Goal: Task Accomplishment & Management: Use online tool/utility

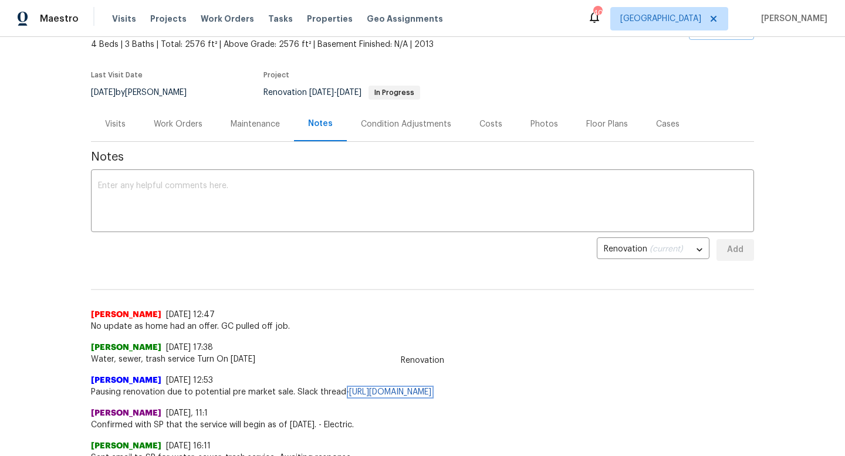
scroll to position [93, 0]
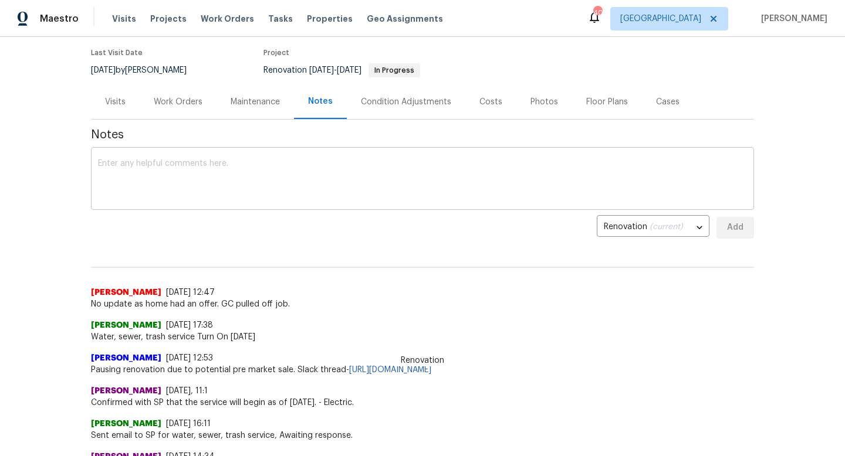
click at [192, 197] on textarea at bounding box center [422, 180] width 649 height 41
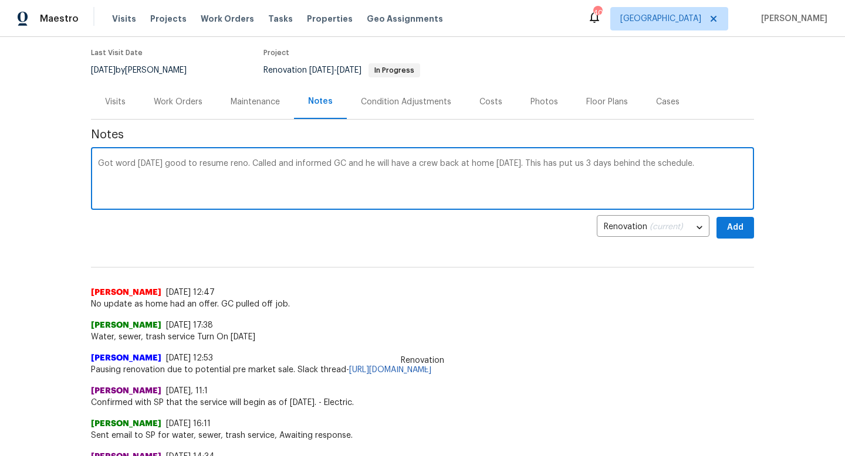
type textarea "Got word [DATE] good to resume reno. Called and informed GC and he will have a …"
click at [728, 224] on span "Add" at bounding box center [735, 228] width 19 height 15
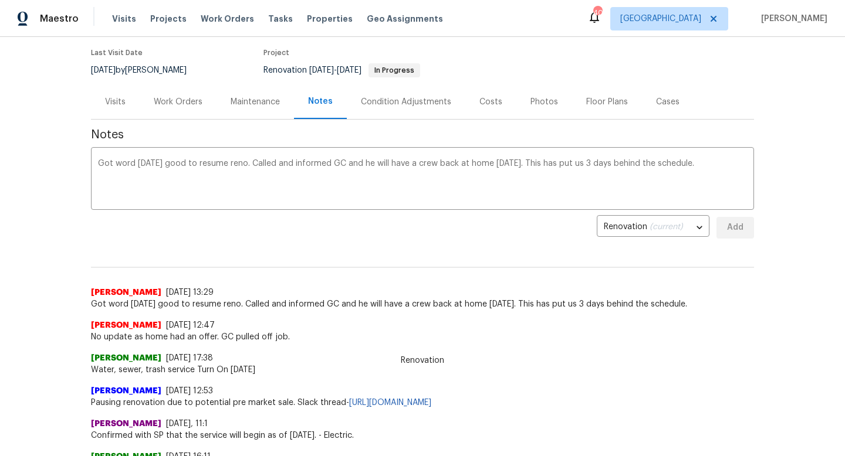
scroll to position [0, 0]
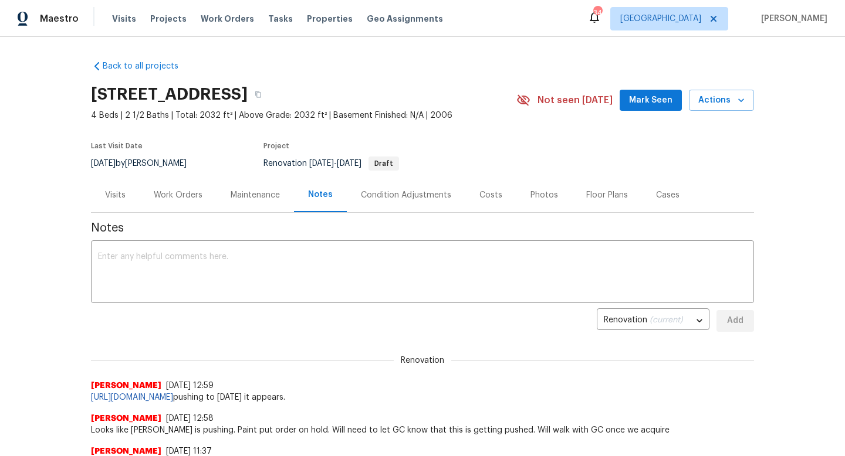
click at [657, 103] on span "Mark Seen" at bounding box center [650, 100] width 43 height 15
click at [191, 268] on textarea at bounding box center [422, 273] width 649 height 41
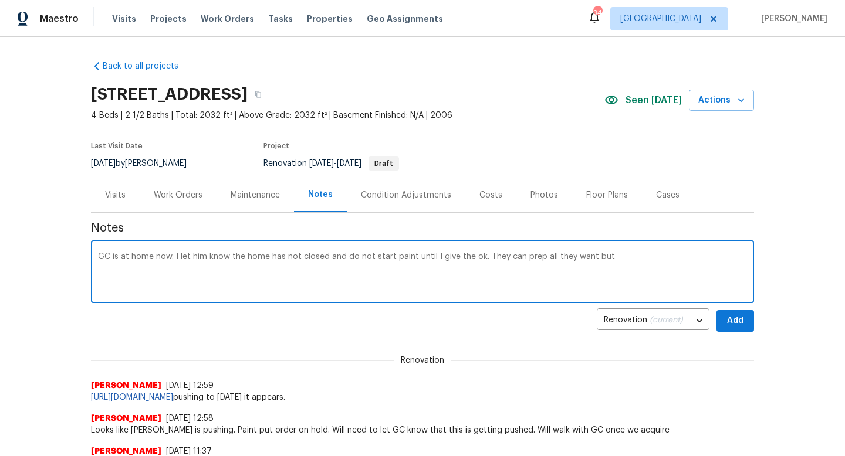
click at [622, 255] on textarea "GC is at home now. I let him know the home has not closed and do not start pain…" at bounding box center [422, 273] width 649 height 41
type textarea "GC is at home now. I let him know the home has not closed and do not start pain…"
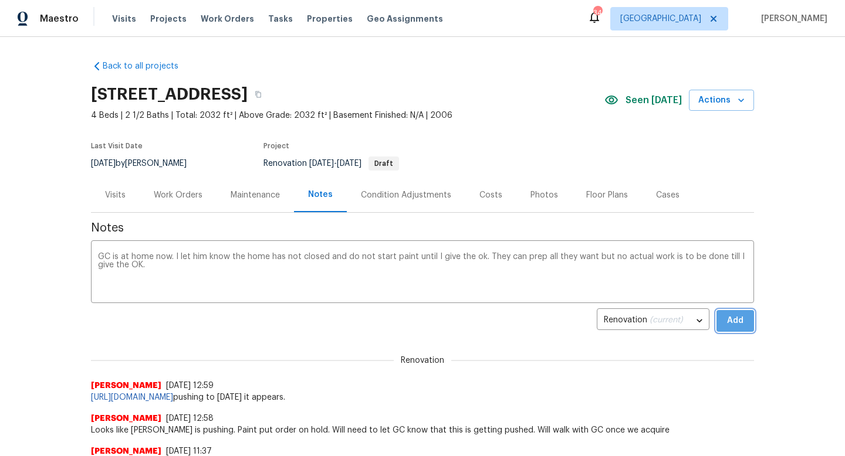
click at [730, 323] on span "Add" at bounding box center [735, 321] width 19 height 15
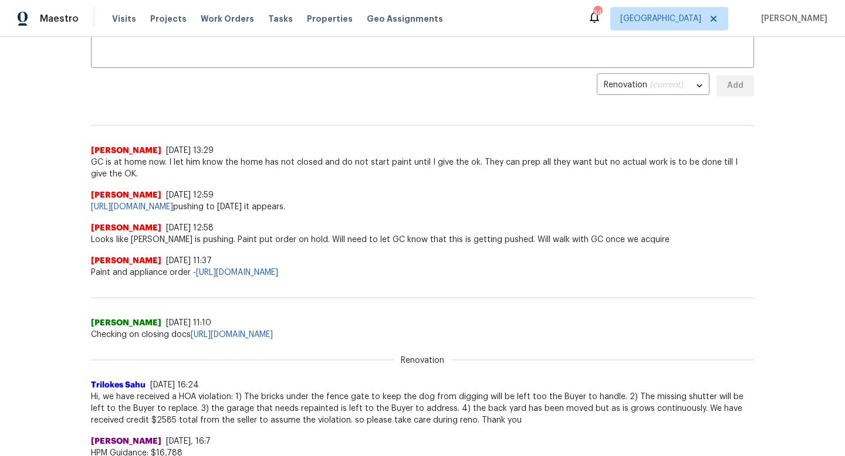
scroll to position [341, 0]
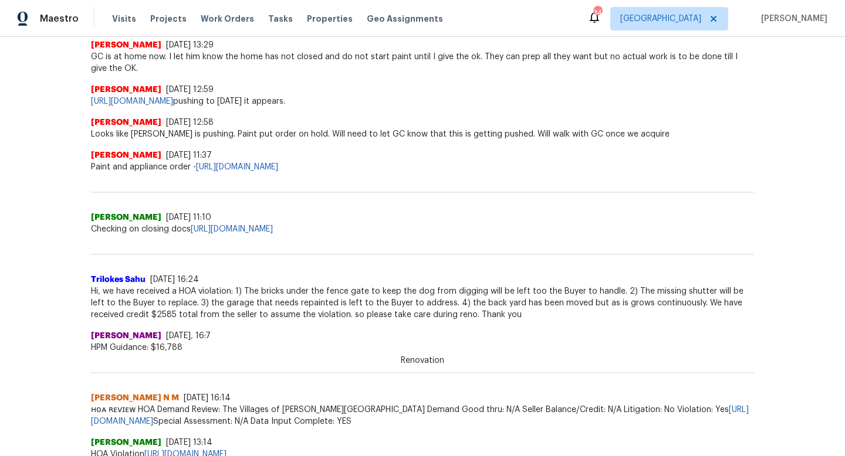
click at [288, 106] on span "https://opendoor.slack.com/archives/C378DSH1C/p1754412960928289 pushing to next…" at bounding box center [422, 102] width 663 height 12
click at [173, 102] on link "https://opendoor.slack.com/archives/C378DSH1C/p1754412960928289" at bounding box center [132, 101] width 82 height 8
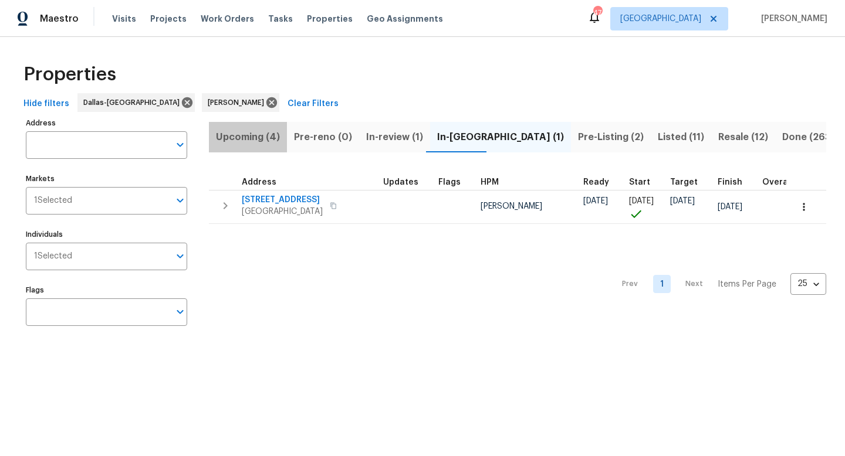
click at [258, 134] on span "Upcoming (4)" at bounding box center [248, 137] width 64 height 16
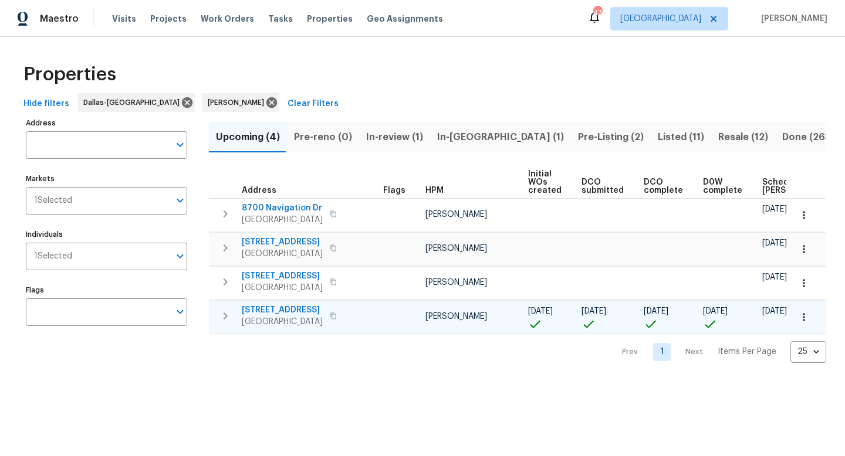
click at [799, 313] on icon "button" at bounding box center [804, 318] width 12 height 12
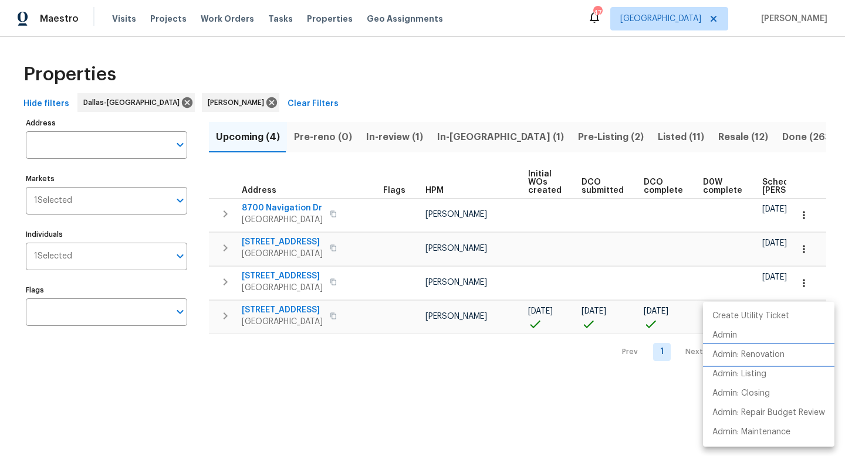
click at [752, 355] on p "Admin: Renovation" at bounding box center [748, 355] width 72 height 12
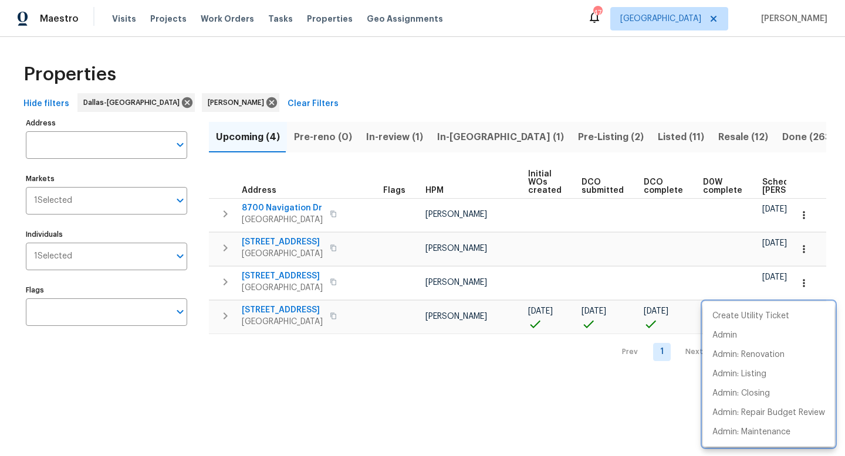
click at [394, 387] on div at bounding box center [422, 228] width 845 height 456
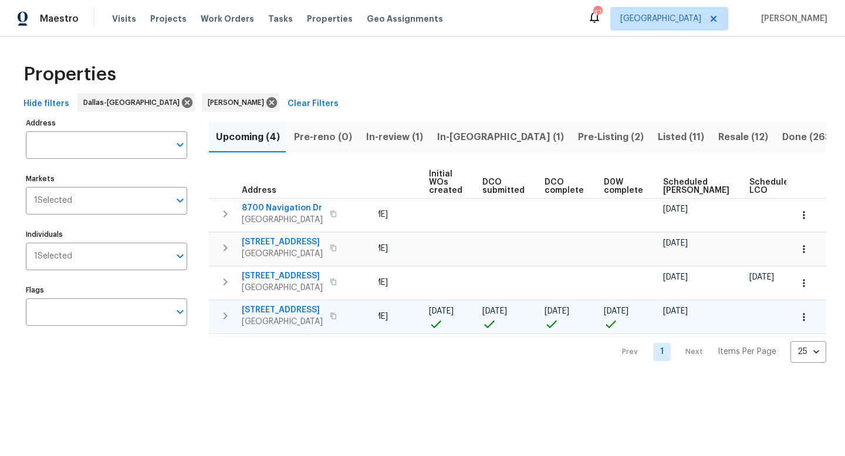
scroll to position [0, 129]
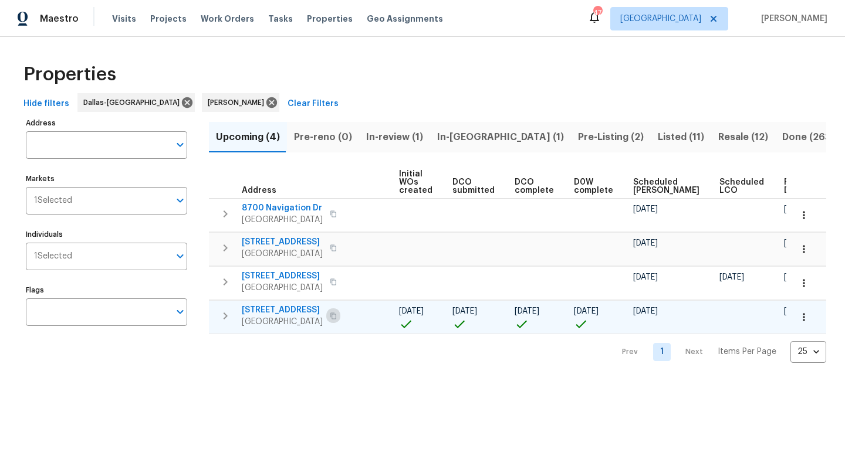
click at [330, 314] on icon "button" at bounding box center [333, 316] width 7 height 7
click at [578, 135] on span "Pre-Listing (2)" at bounding box center [611, 137] width 66 height 16
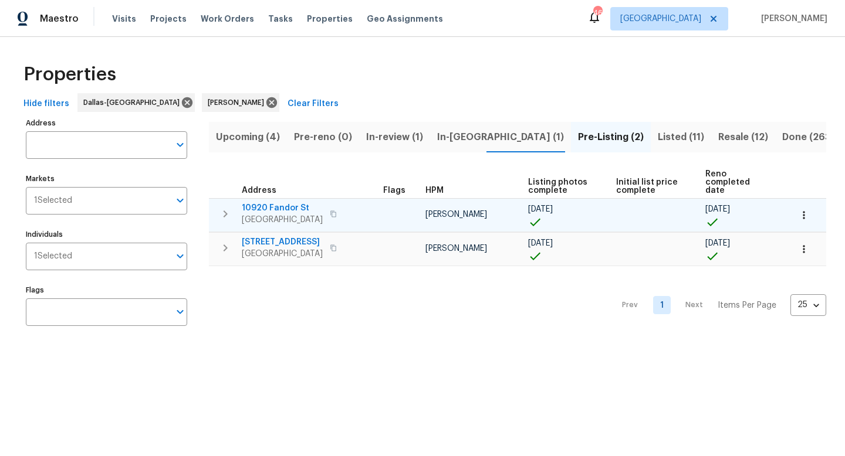
click at [277, 202] on span "10920 Fandor St" at bounding box center [282, 208] width 81 height 12
click at [803, 209] on icon "button" at bounding box center [804, 215] width 12 height 12
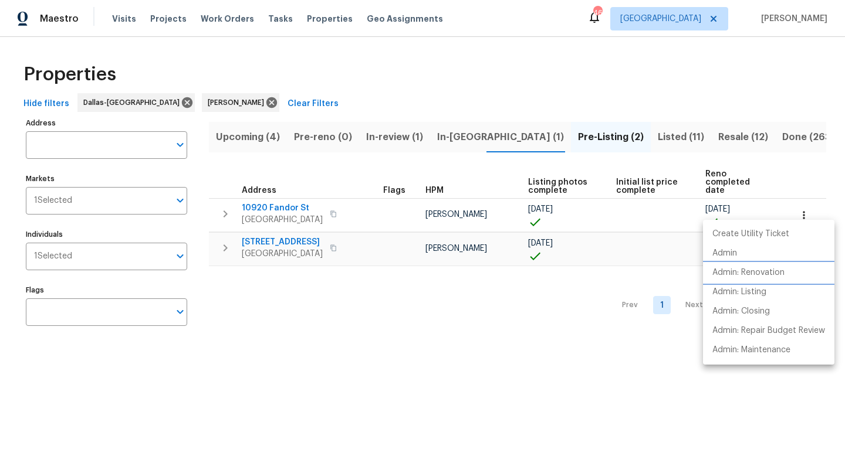
click at [760, 276] on p "Admin: Renovation" at bounding box center [748, 273] width 72 height 12
click at [536, 331] on div at bounding box center [422, 228] width 845 height 456
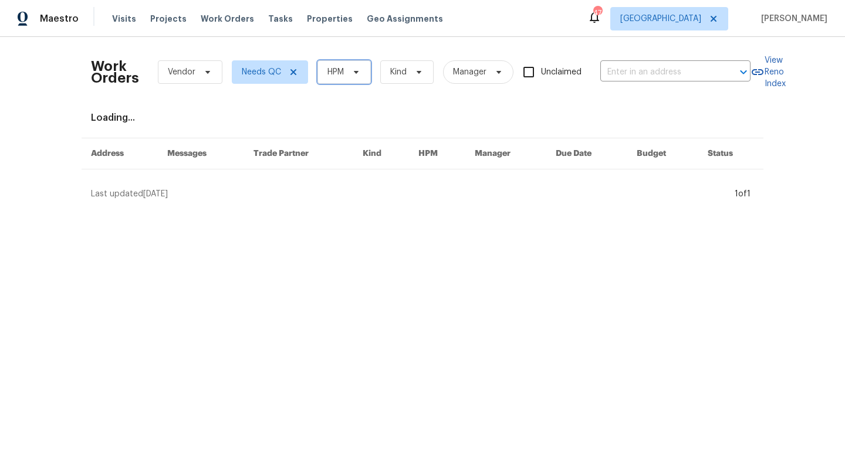
click at [365, 76] on span "HPM" at bounding box center [343, 71] width 53 height 23
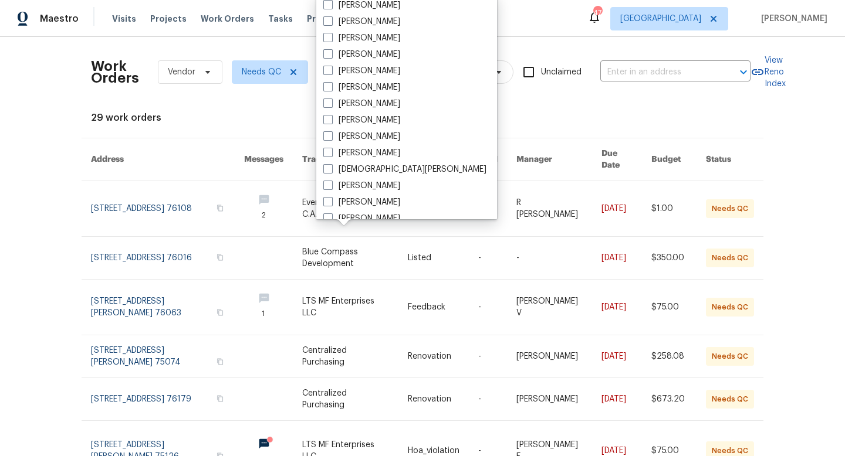
scroll to position [655, 0]
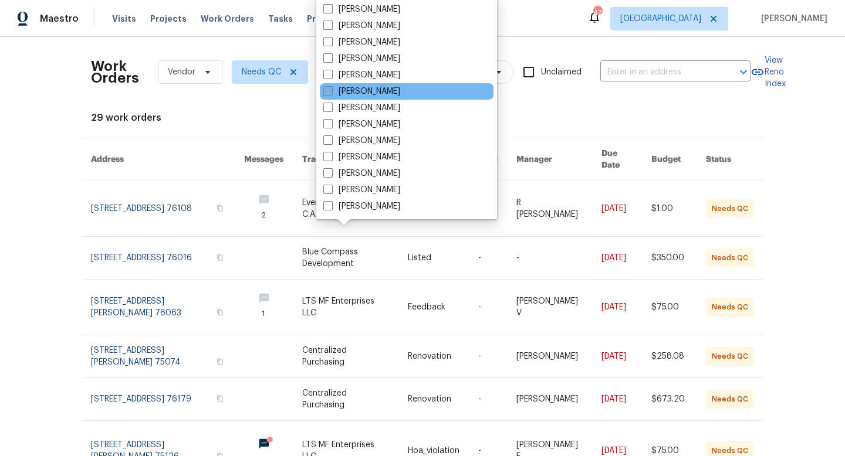
click at [358, 96] on label "[PERSON_NAME]" at bounding box center [361, 92] width 77 height 12
click at [331, 93] on input "[PERSON_NAME]" at bounding box center [327, 90] width 8 height 8
checkbox input "true"
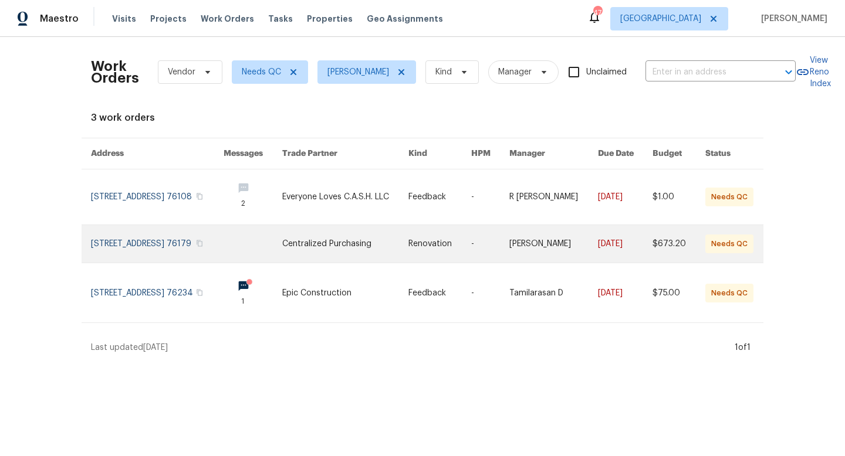
click at [239, 239] on td at bounding box center [243, 244] width 59 height 38
click at [177, 237] on link at bounding box center [157, 244] width 133 height 38
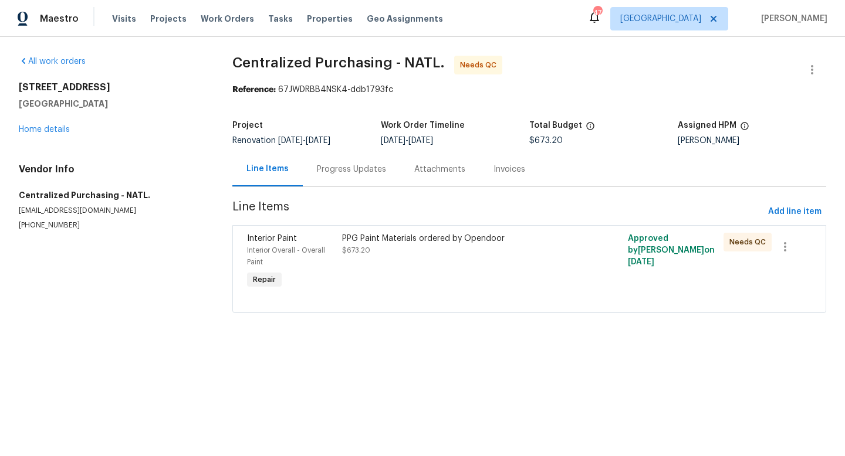
click at [369, 245] on div "PPG Paint Materials ordered by Opendoor $673.20" at bounding box center [457, 244] width 231 height 23
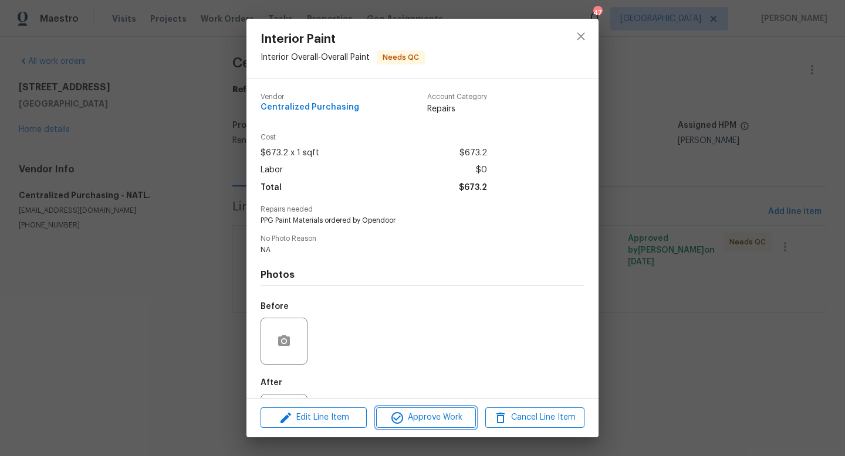
click at [428, 420] on span "Approve Work" at bounding box center [426, 418] width 92 height 15
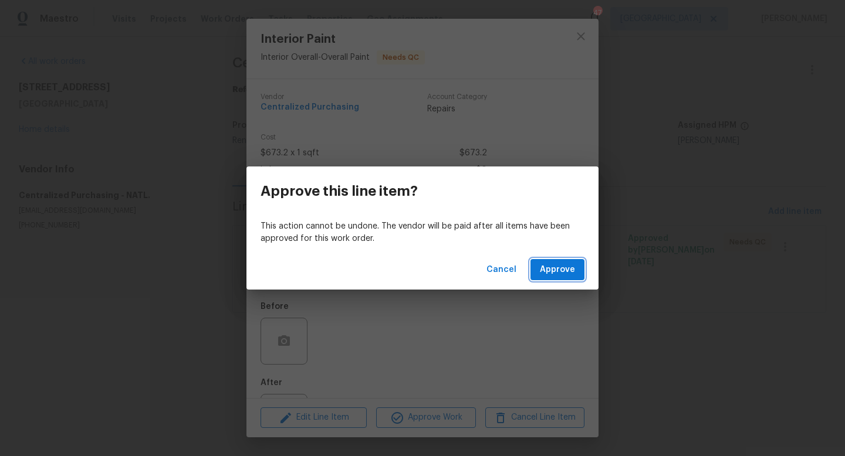
click at [547, 271] on span "Approve" at bounding box center [557, 270] width 35 height 15
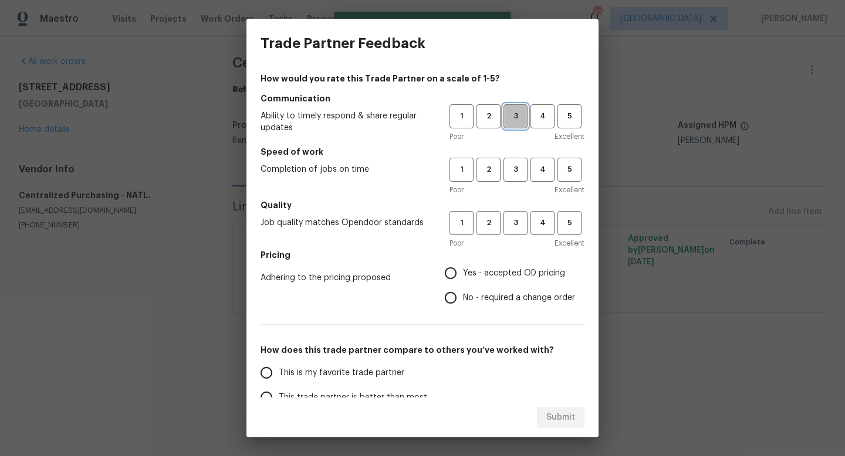
click at [519, 121] on span "3" at bounding box center [516, 116] width 22 height 13
click at [516, 170] on span "3" at bounding box center [516, 169] width 22 height 13
click at [511, 232] on button "3" at bounding box center [515, 223] width 24 height 24
click at [456, 275] on input "Yes - accepted OD pricing" at bounding box center [450, 273] width 25 height 25
radio input "true"
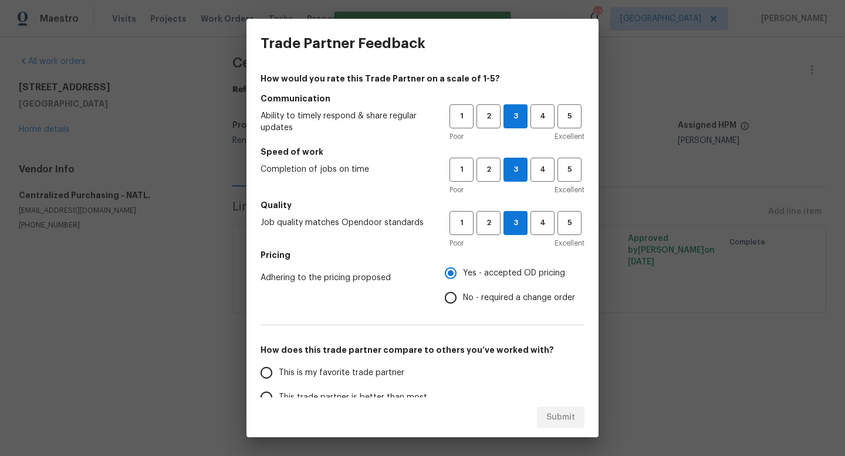
click at [265, 367] on input "This is my favorite trade partner" at bounding box center [266, 373] width 25 height 25
click at [549, 417] on span "Submit" at bounding box center [560, 418] width 29 height 15
radio input "true"
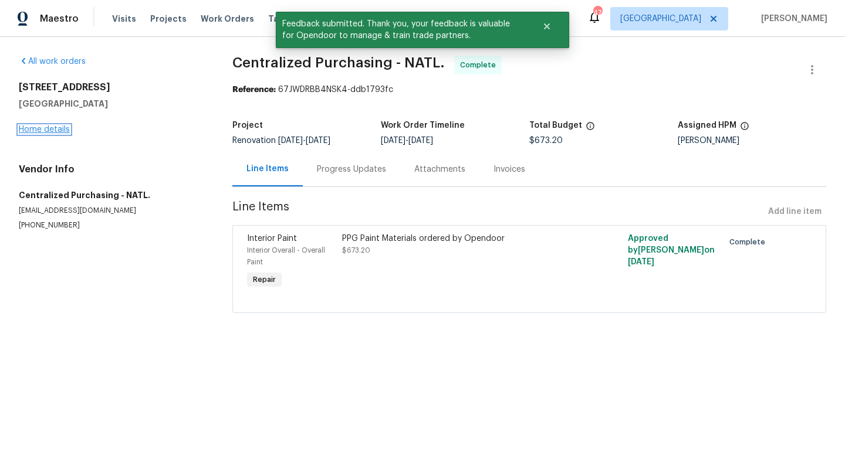
click at [27, 129] on link "Home details" at bounding box center [44, 130] width 51 height 8
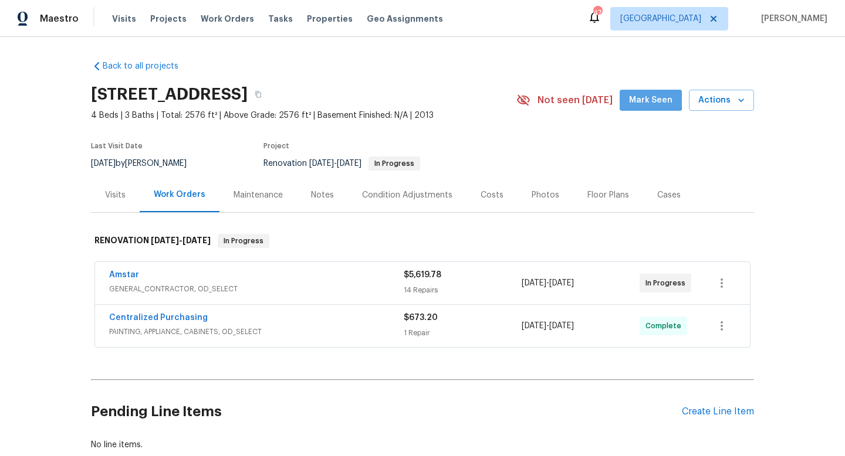
click at [652, 96] on span "Mark Seen" at bounding box center [650, 100] width 43 height 15
